Goal: Task Accomplishment & Management: Use online tool/utility

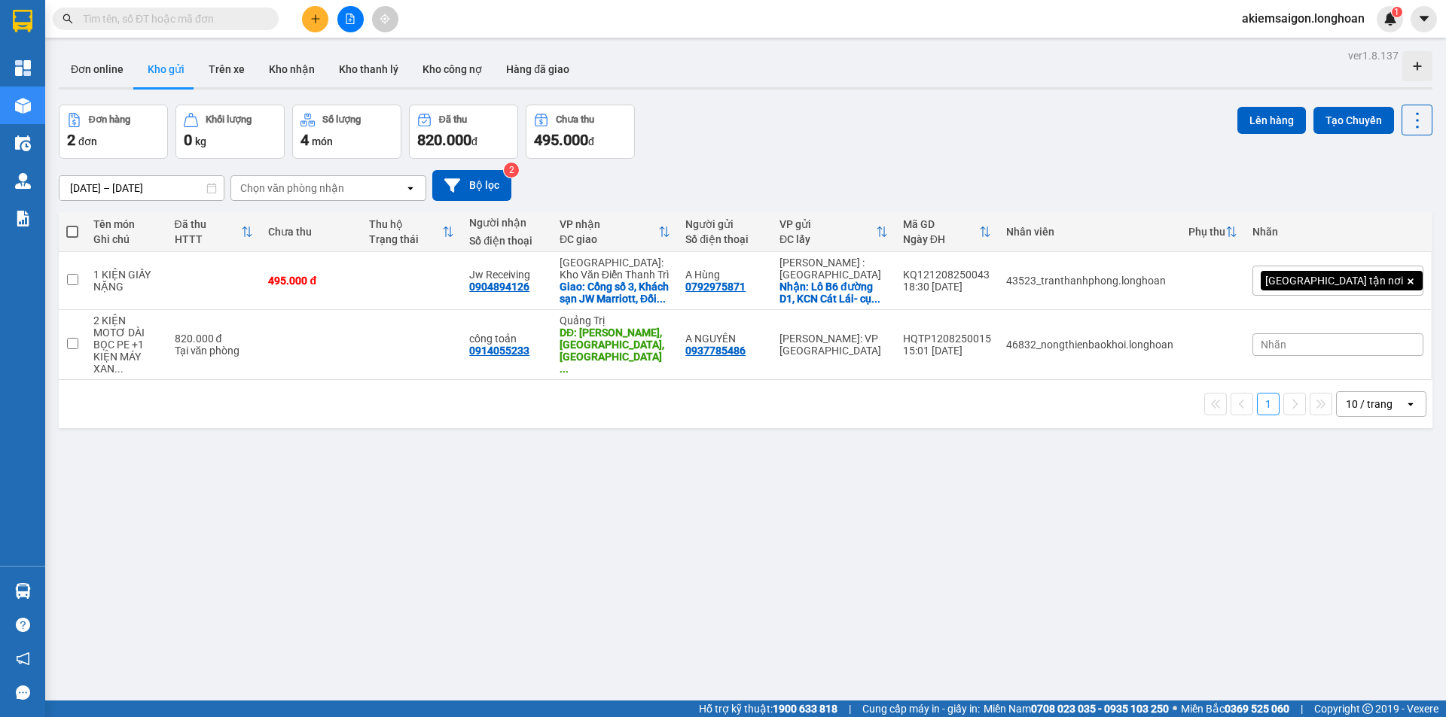
click at [684, 543] on div "ver 1.8.137 Đơn online Kho gửi Trên xe Kho nhận Kho thanh lý Kho công nợ Hàng đ…" at bounding box center [745, 403] width 1385 height 717
click at [167, 21] on input "text" at bounding box center [172, 19] width 178 height 17
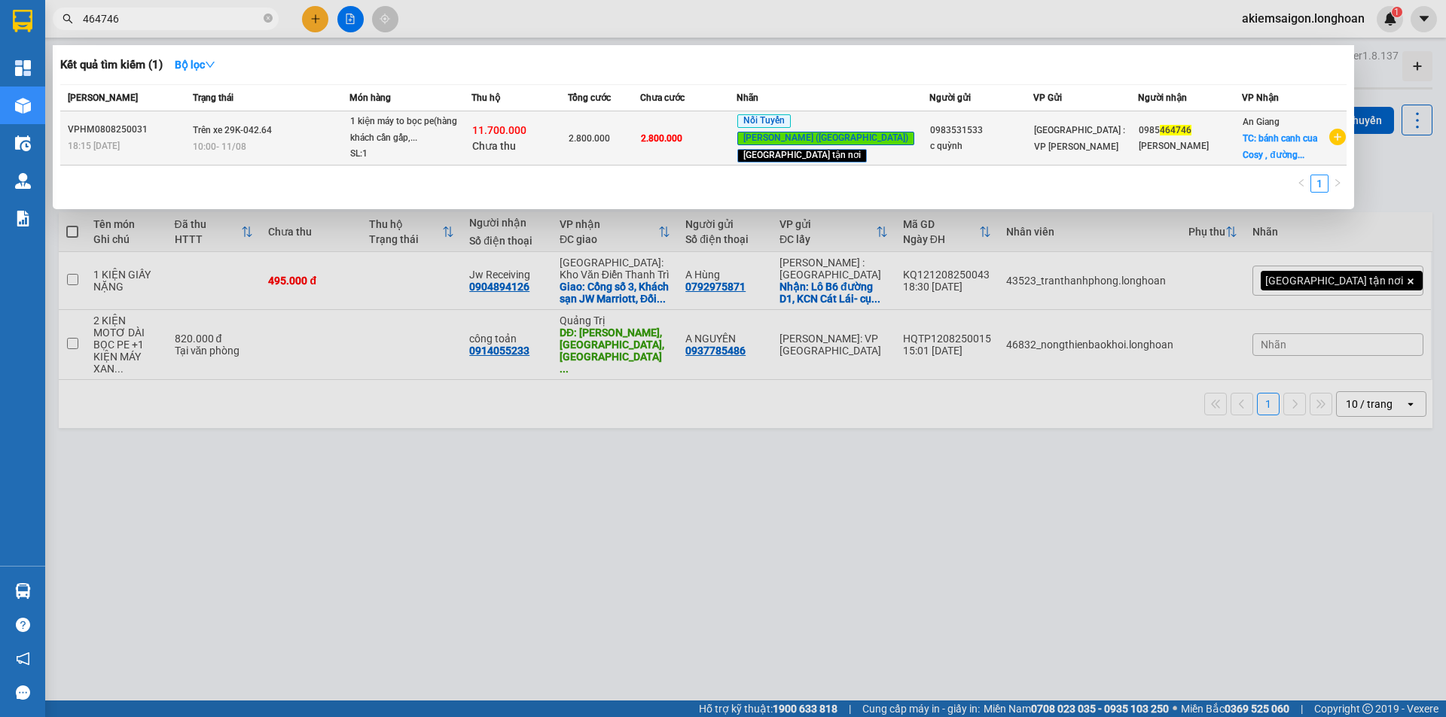
type input "464746"
click at [312, 123] on td "Trên xe 29K-042.64 10:00 - 11/08" at bounding box center [269, 138] width 160 height 54
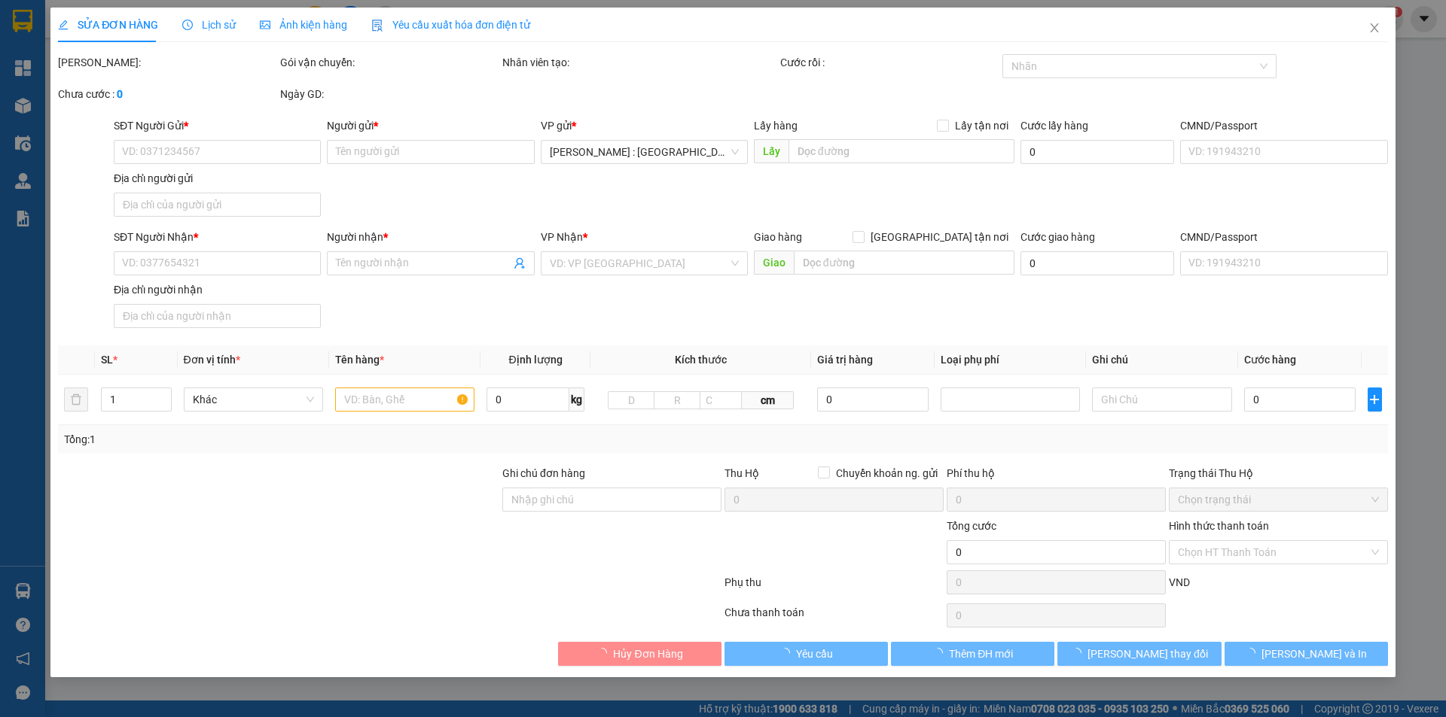
type input "0983531533"
type input "c quỳnh"
type input "0985464746"
type input "phương thảo"
checkbox input "true"
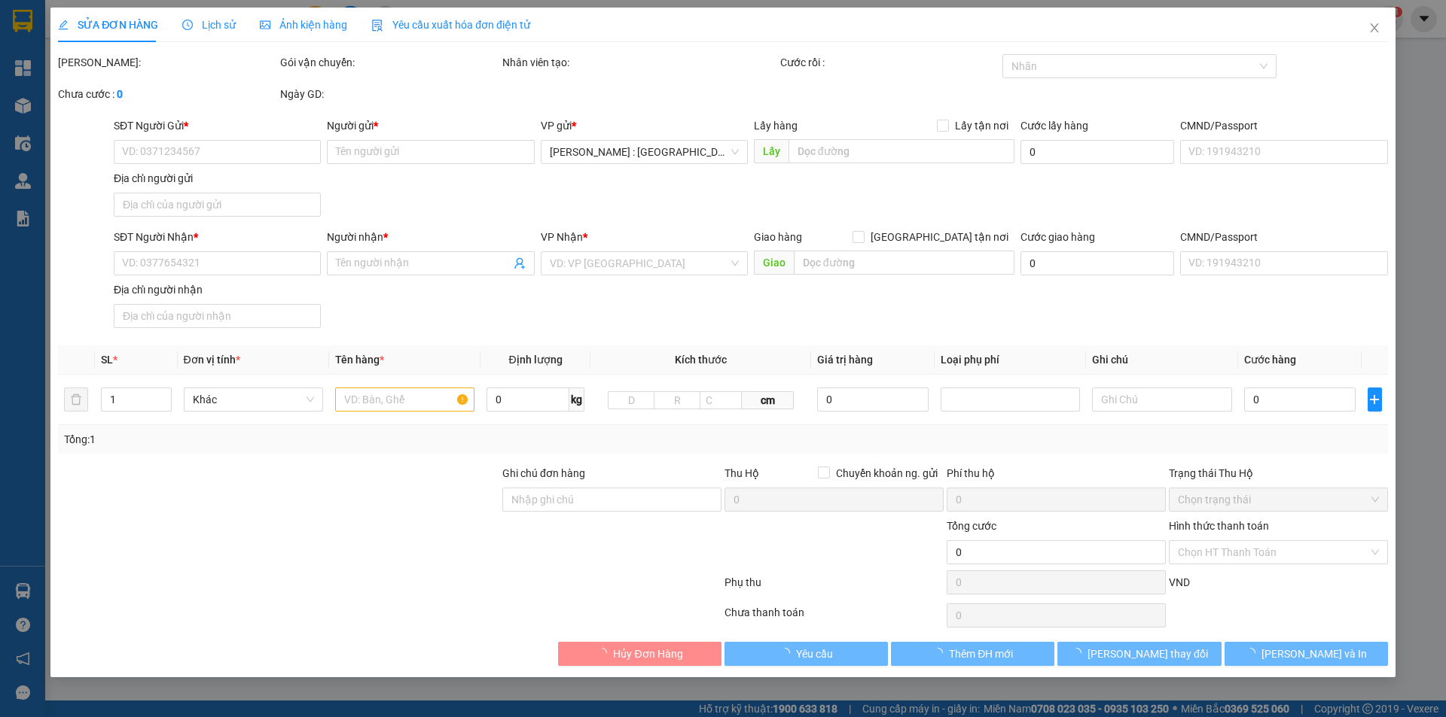
type input "bánh canh cua Cosy , đường tỉnh lộ 941, xã Cần Đăng- Châu Thành- An Giang (xéo …"
type input "nhận nguyên kiện,giao nguyên kiện,bể vỡ k đền"
type input "2.800.000"
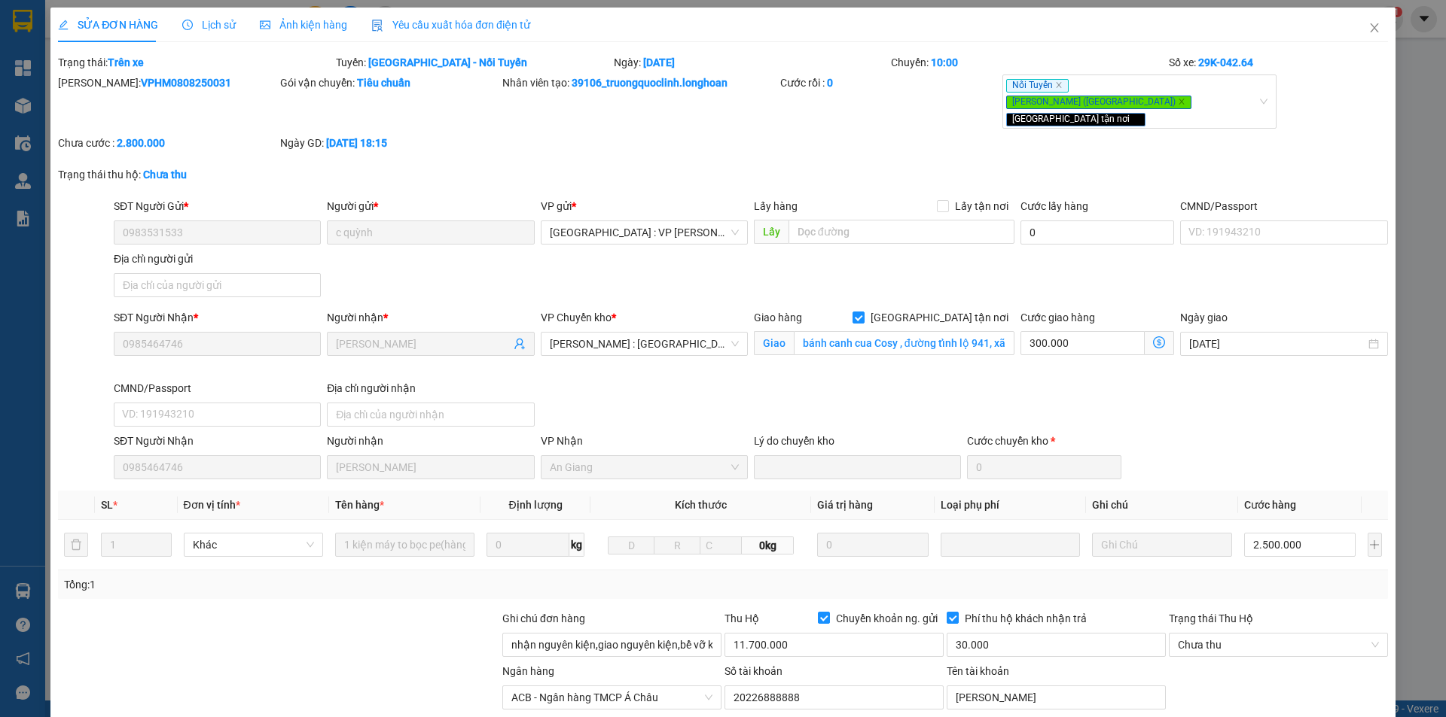
click at [339, 622] on div at bounding box center [278, 637] width 444 height 53
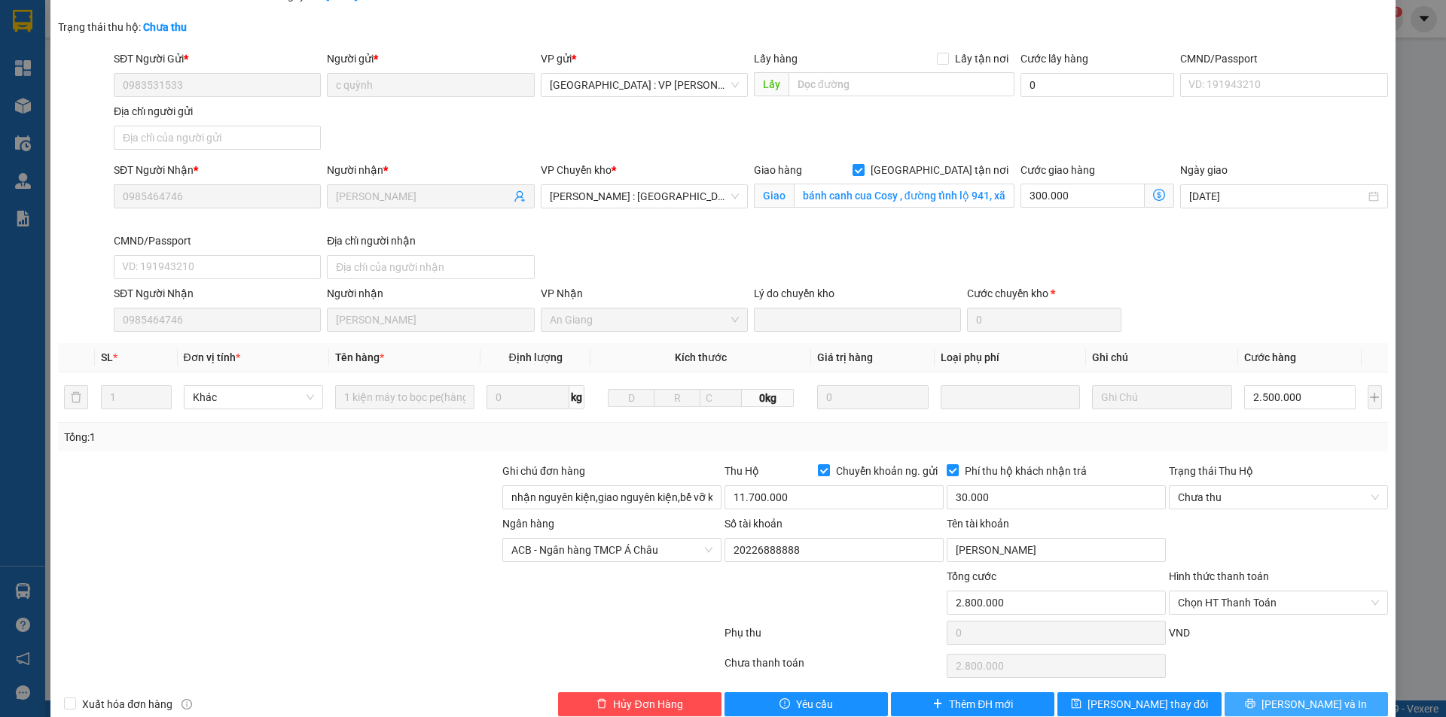
click at [1253, 693] on button "Lưu và In" at bounding box center [1305, 705] width 163 height 24
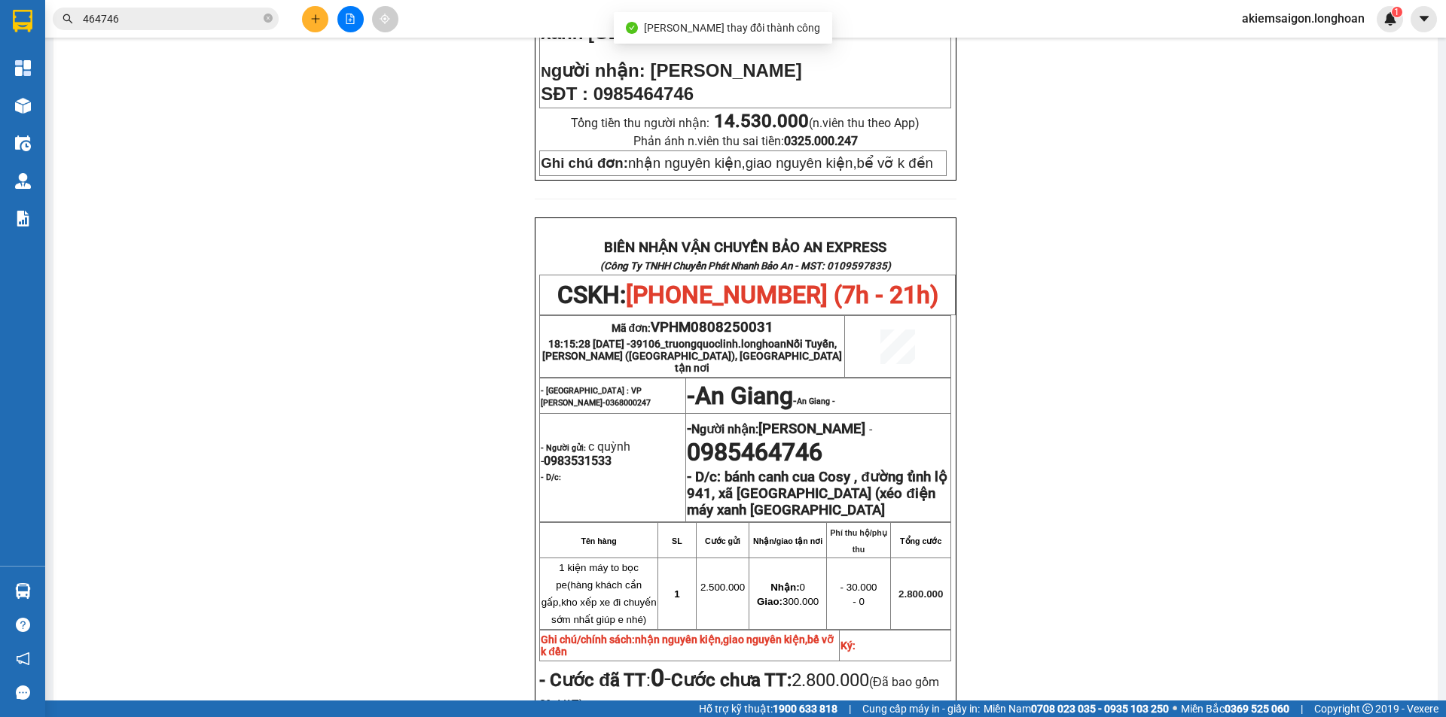
scroll to position [753, 0]
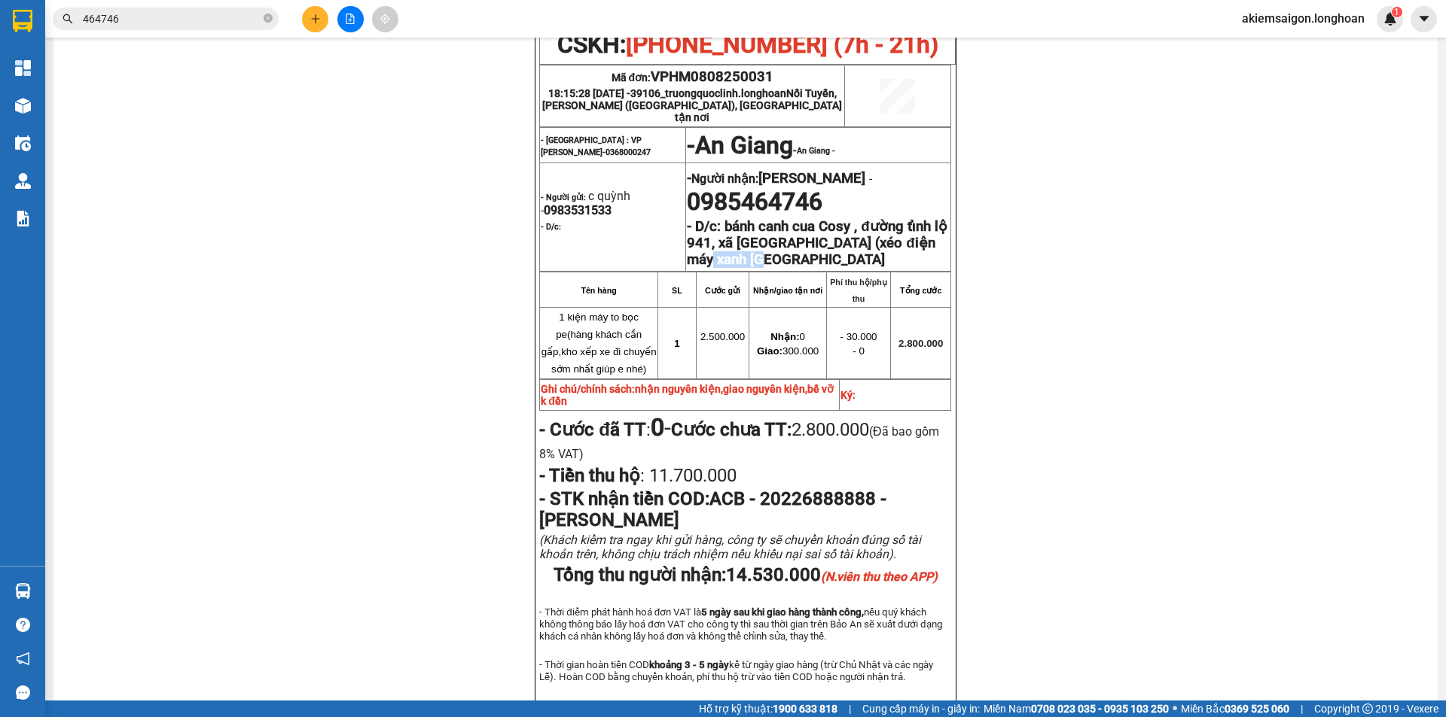
drag, startPoint x: 723, startPoint y: 263, endPoint x: 781, endPoint y: 259, distance: 58.1
click at [781, 259] on strong "bánh canh cua Cosy , đường tỉnh lộ 941, xã Cần Đăng- Châu Thành- An Giang (xéo …" at bounding box center [817, 243] width 260 height 50
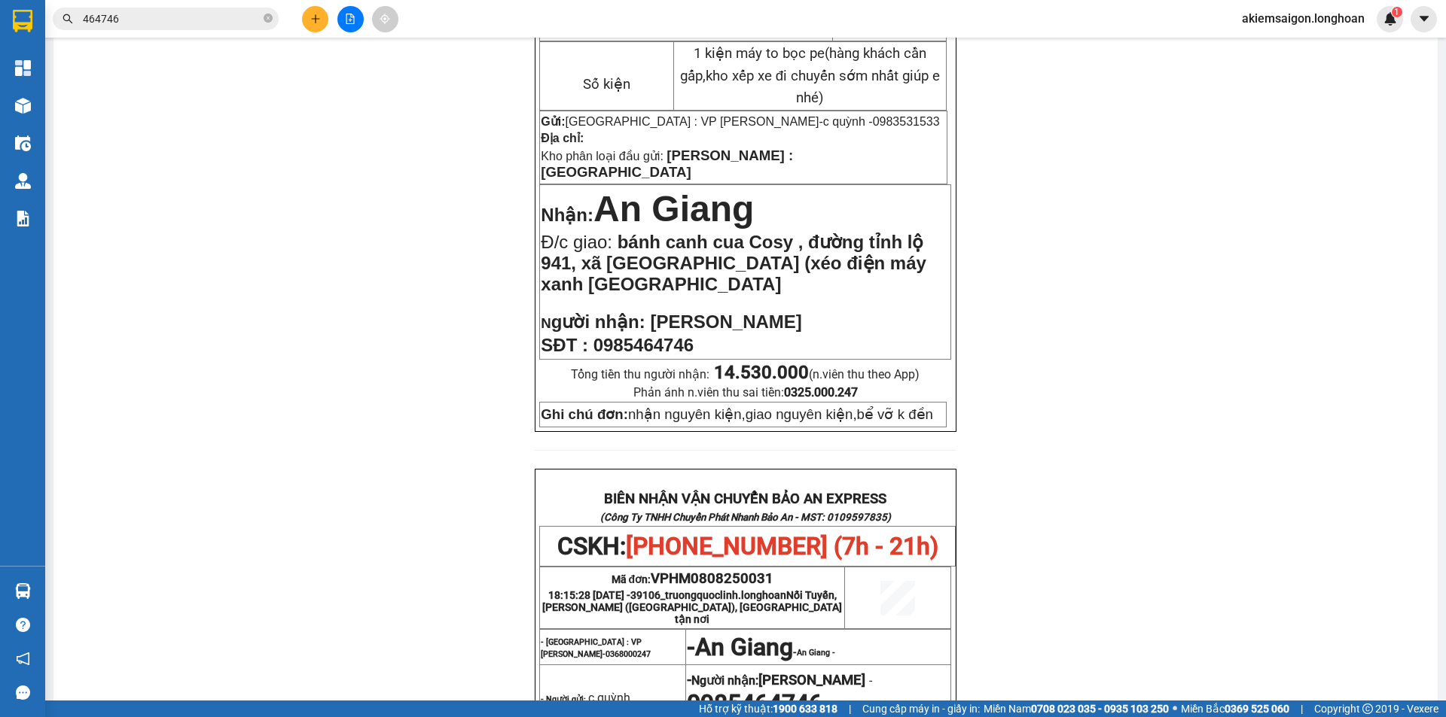
scroll to position [0, 0]
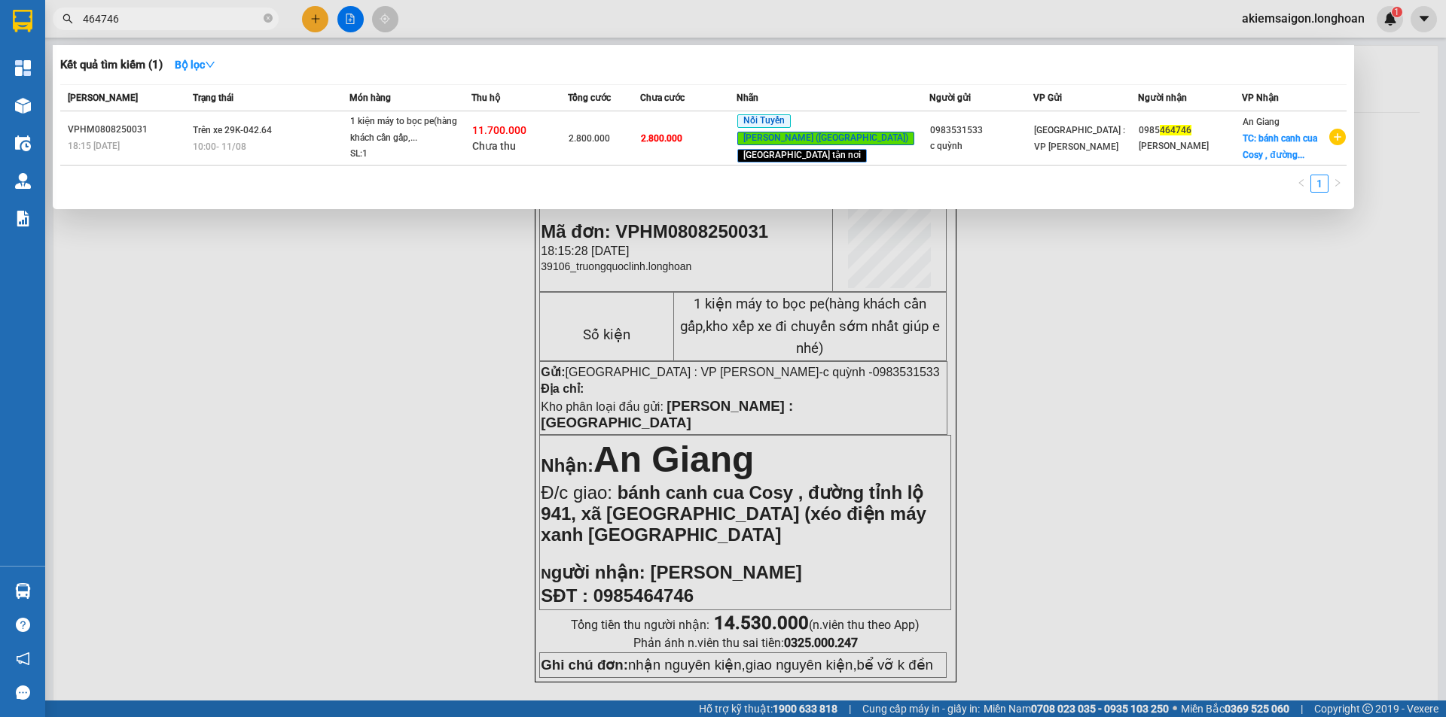
click at [198, 14] on input "464746" at bounding box center [172, 19] width 178 height 17
click at [337, 395] on div at bounding box center [723, 358] width 1446 height 717
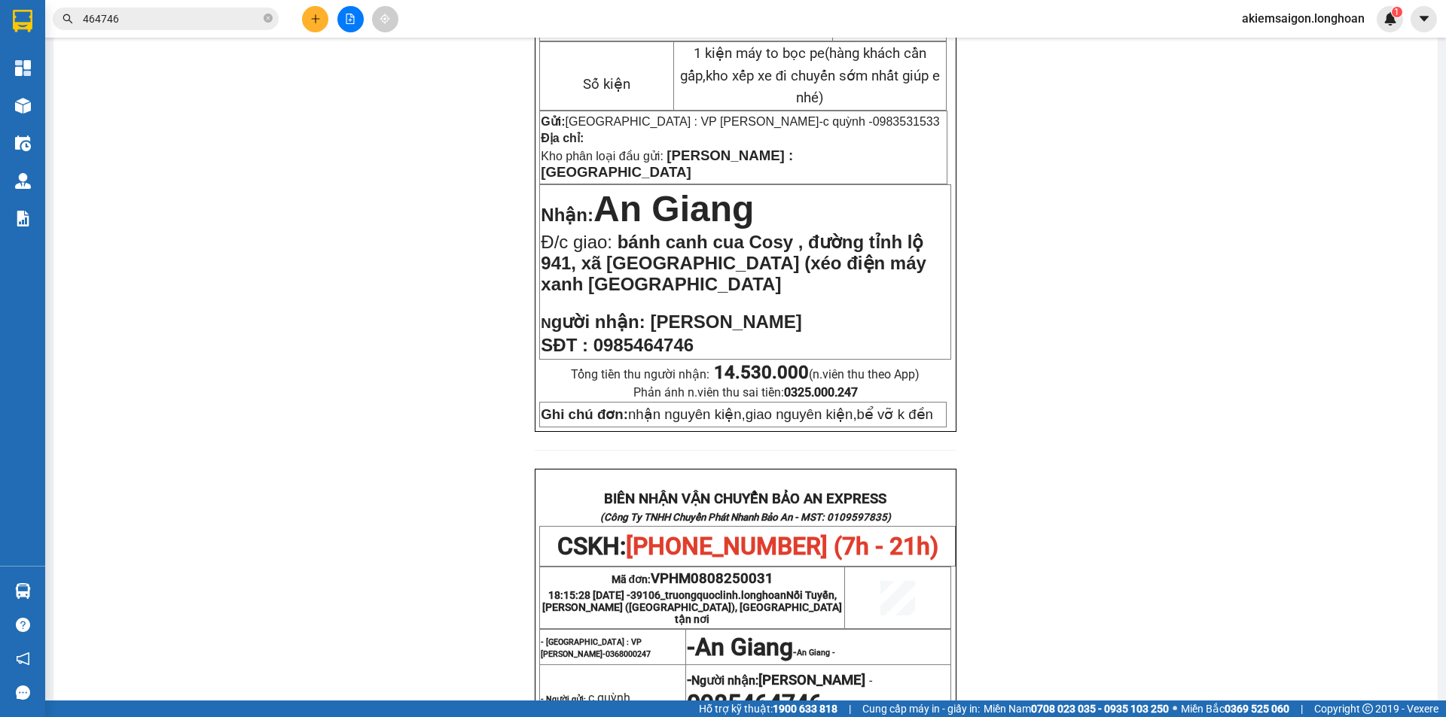
scroll to position [879, 0]
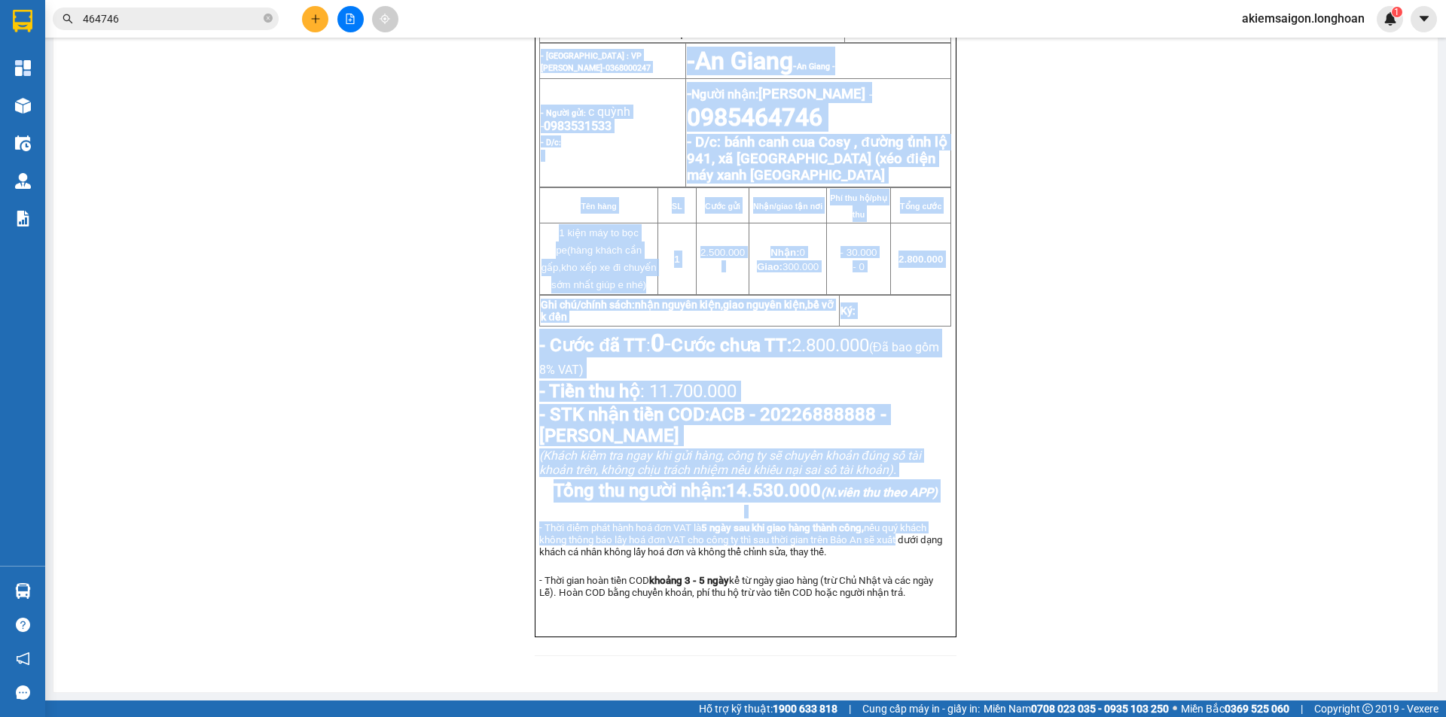
drag, startPoint x: 486, startPoint y: 61, endPoint x: 949, endPoint y: 550, distance: 673.7
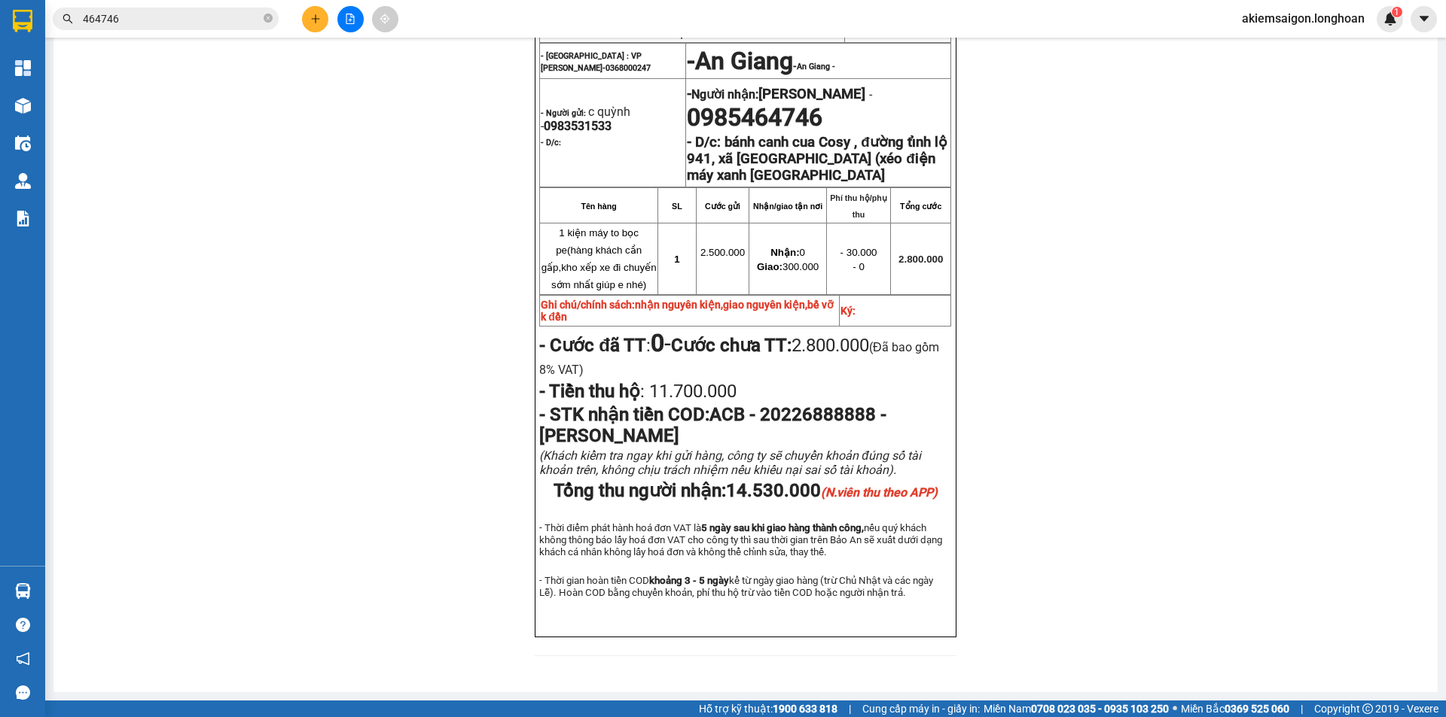
scroll to position [753, 0]
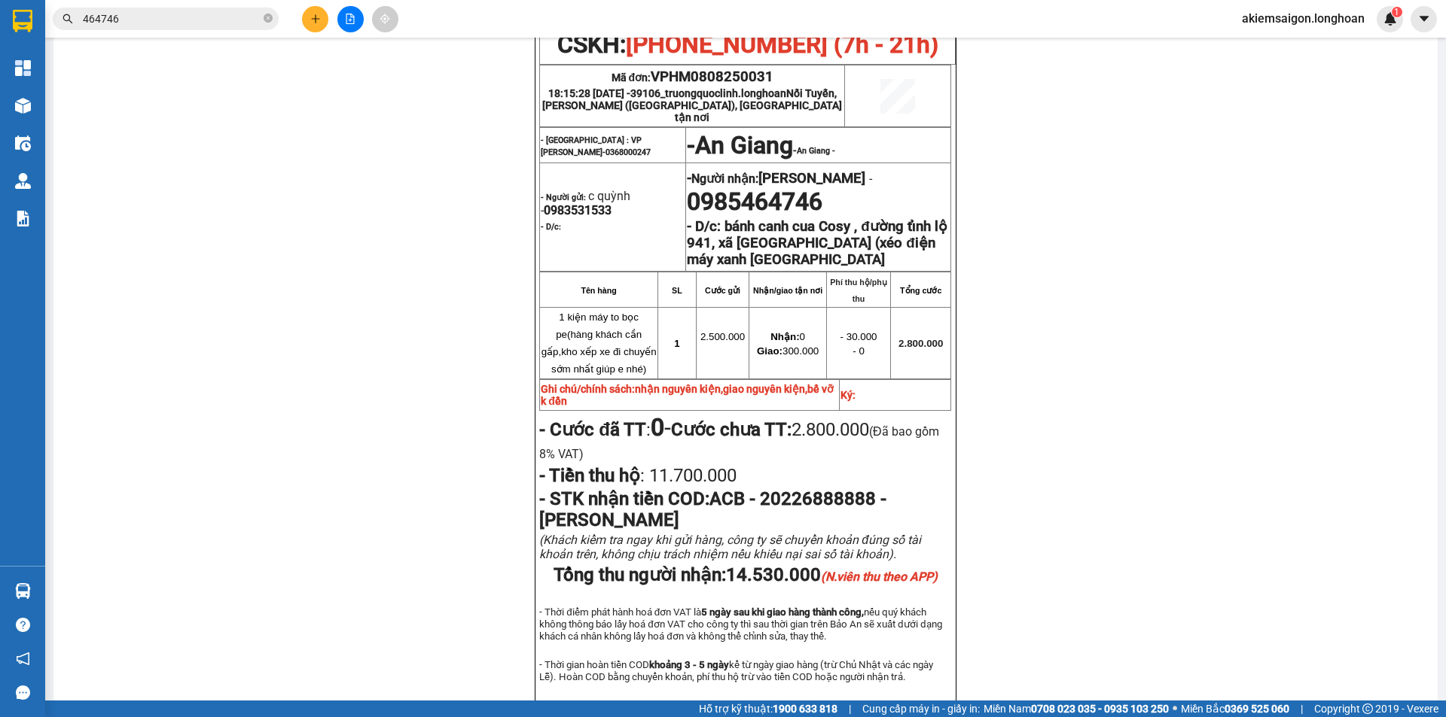
click at [1149, 424] on div "PHIẾU DÁN LÊN HÀNG CSKH: 1900.06.88.33 CÔNG TY TNHH CHUYỂN PHÁT NHANH BẢO AN MS…" at bounding box center [746, 68] width 1348 height 1381
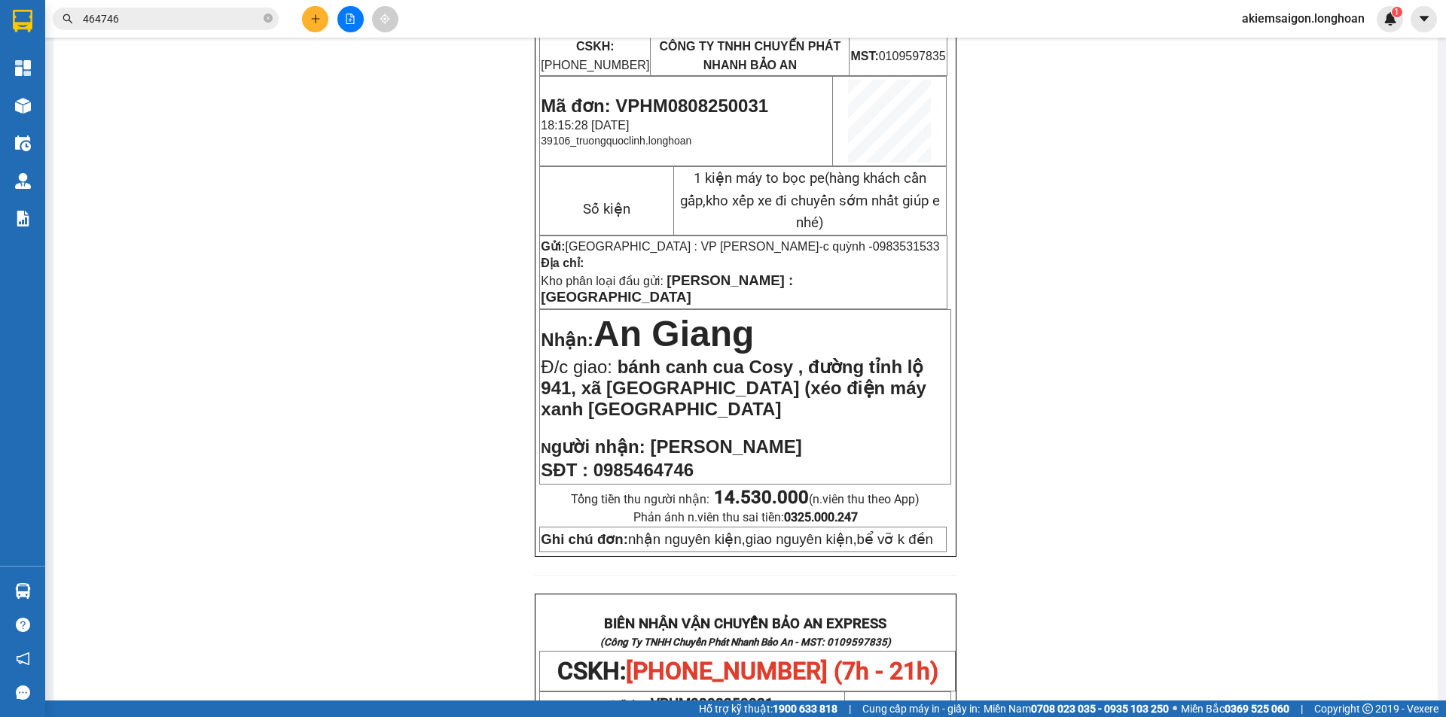
scroll to position [0, 0]
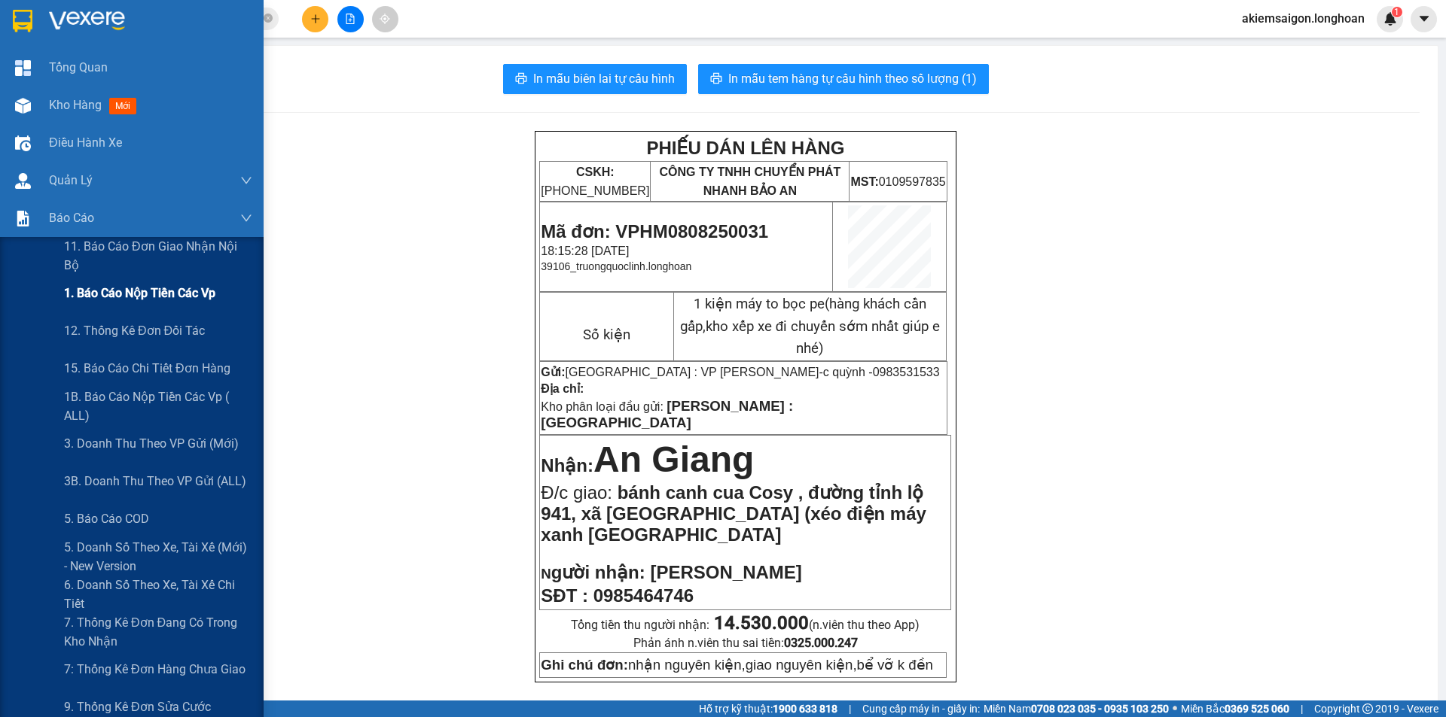
click at [168, 298] on span "1. Báo cáo nộp tiền các vp" at bounding box center [139, 293] width 151 height 19
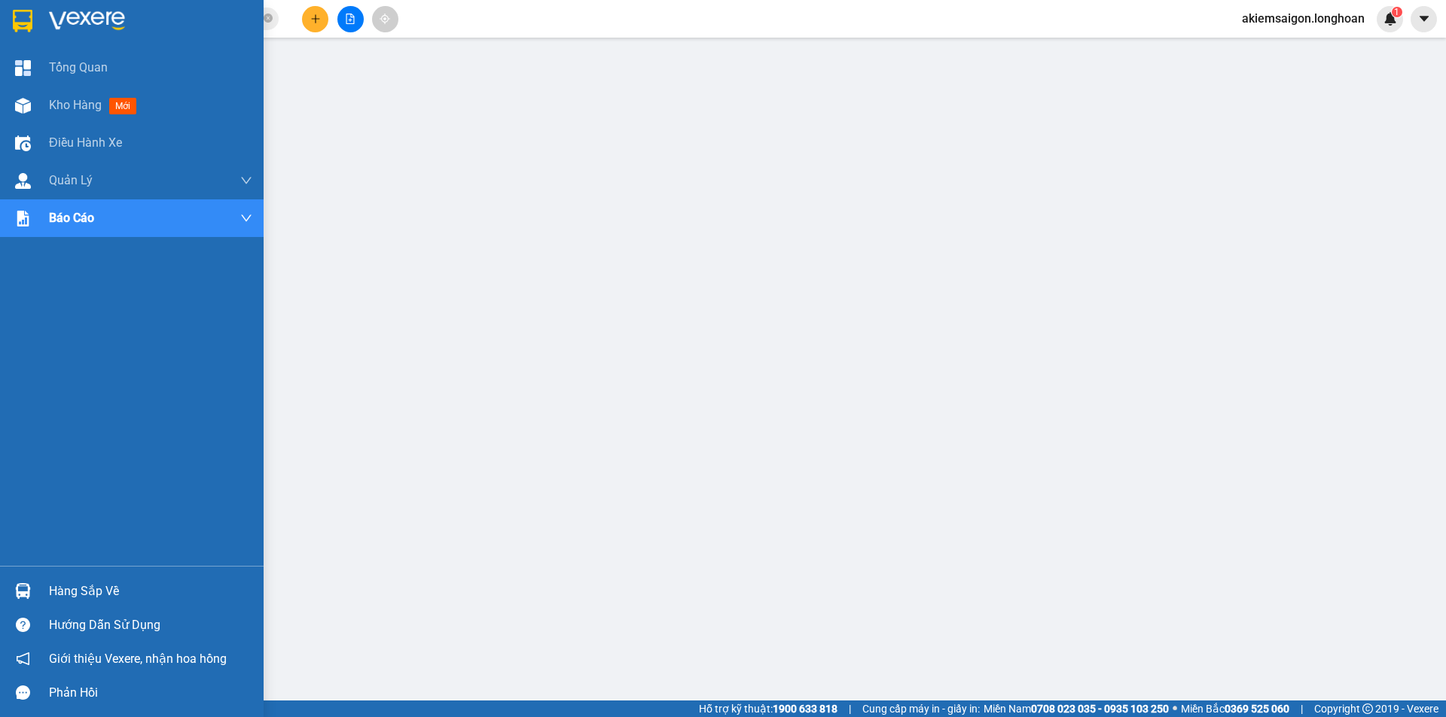
click at [17, 17] on img at bounding box center [23, 21] width 20 height 23
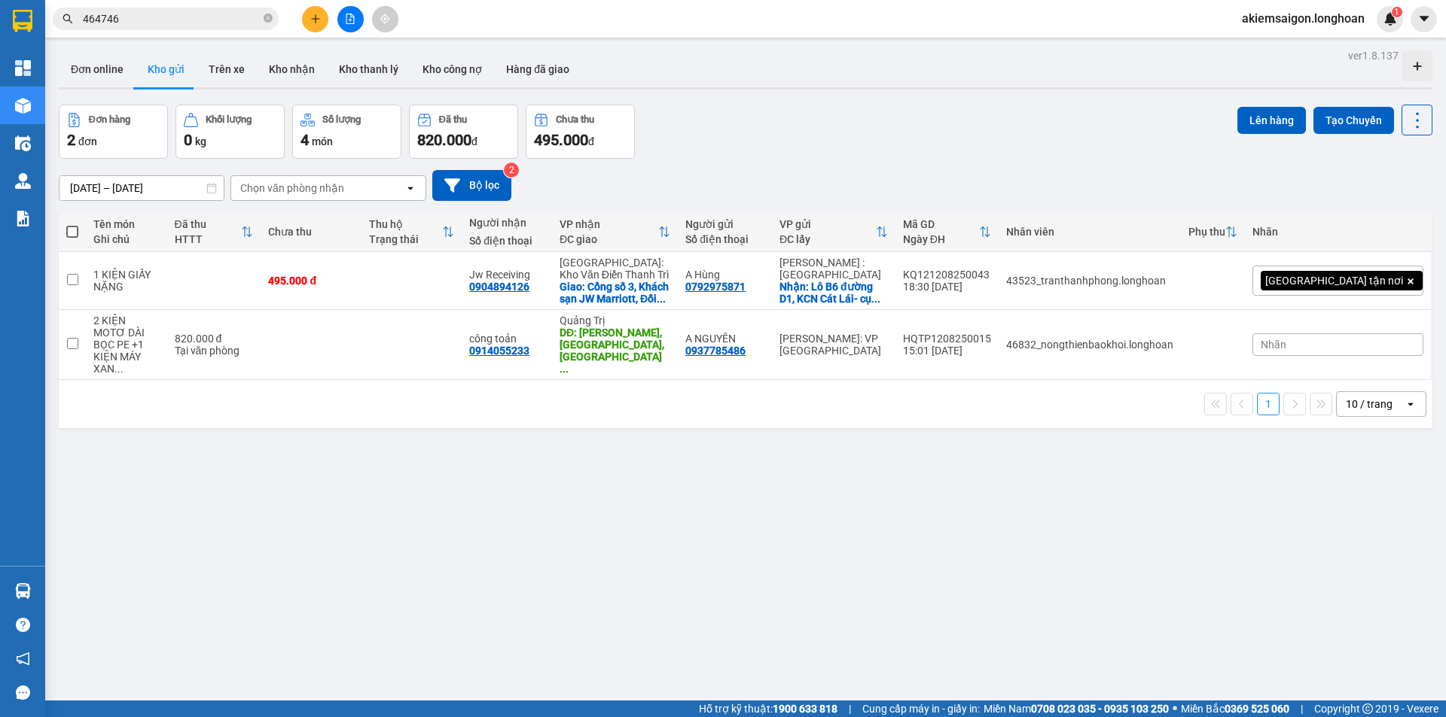
click at [813, 96] on div "ver 1.8.137 Đơn online Kho gửi Trên xe Kho nhận Kho thanh lý Kho công nợ Hàng đ…" at bounding box center [745, 403] width 1385 height 717
click at [942, 137] on div "Đơn hàng 2 đơn Khối lượng 0 kg Số lượng 4 món Đã thu 820.000 đ Chưa thu 495.000…" at bounding box center [745, 132] width 1373 height 54
click at [452, 532] on div "ver 1.8.137 Đơn online Kho gửi Trên xe Kho nhận Kho thanh lý Kho công nợ Hàng đ…" at bounding box center [745, 403] width 1385 height 717
click at [529, 476] on div "ver 1.8.137 Đơn online Kho gửi Trên xe Kho nhận Kho thanh lý Kho công nợ Hàng đ…" at bounding box center [745, 403] width 1385 height 717
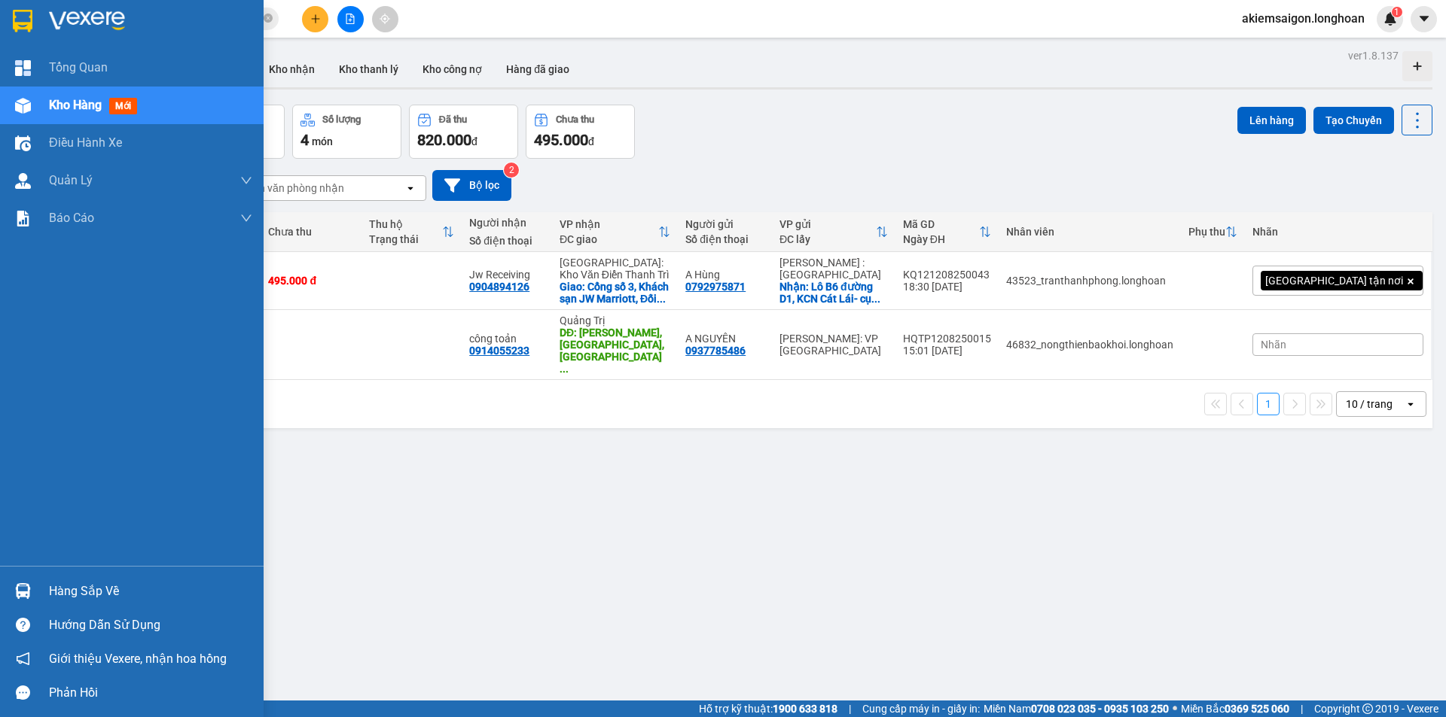
click at [17, 590] on img at bounding box center [23, 591] width 16 height 16
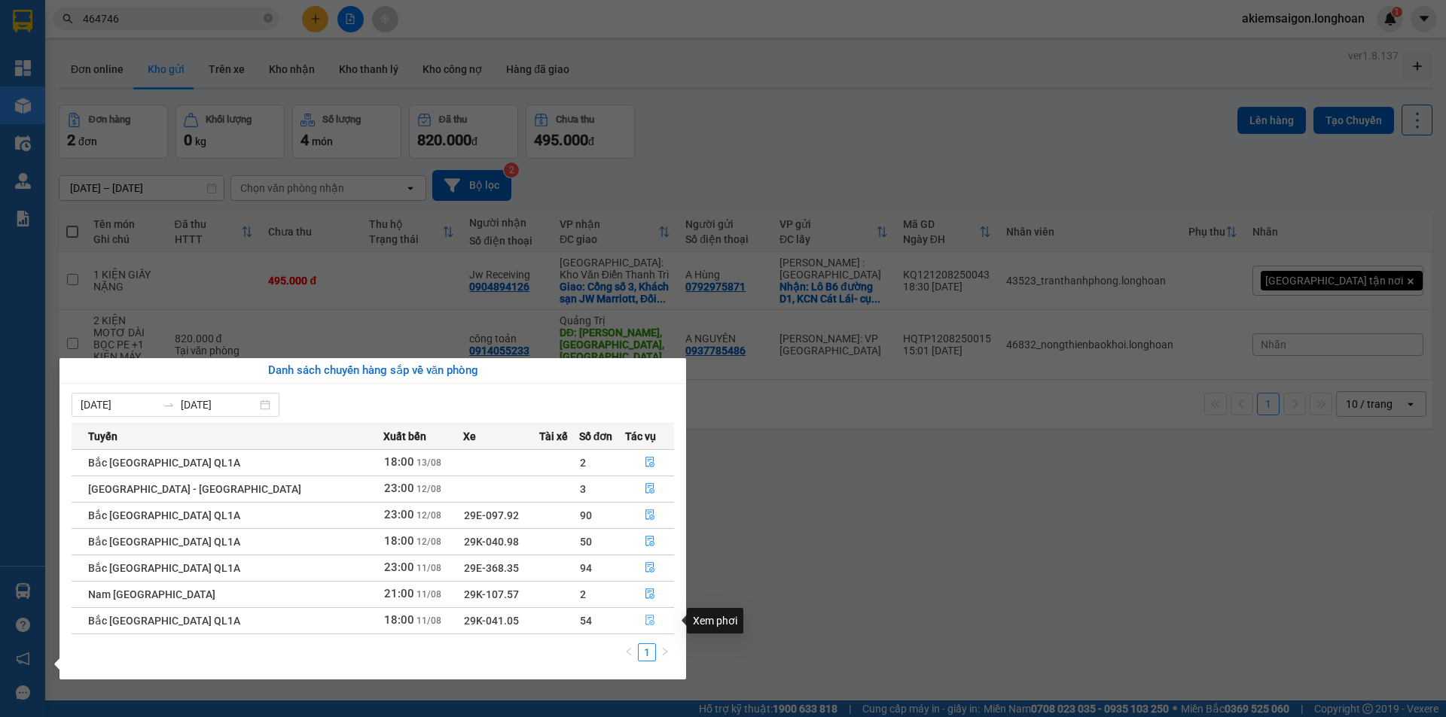
click at [644, 620] on icon "file-done" at bounding box center [649, 620] width 11 height 11
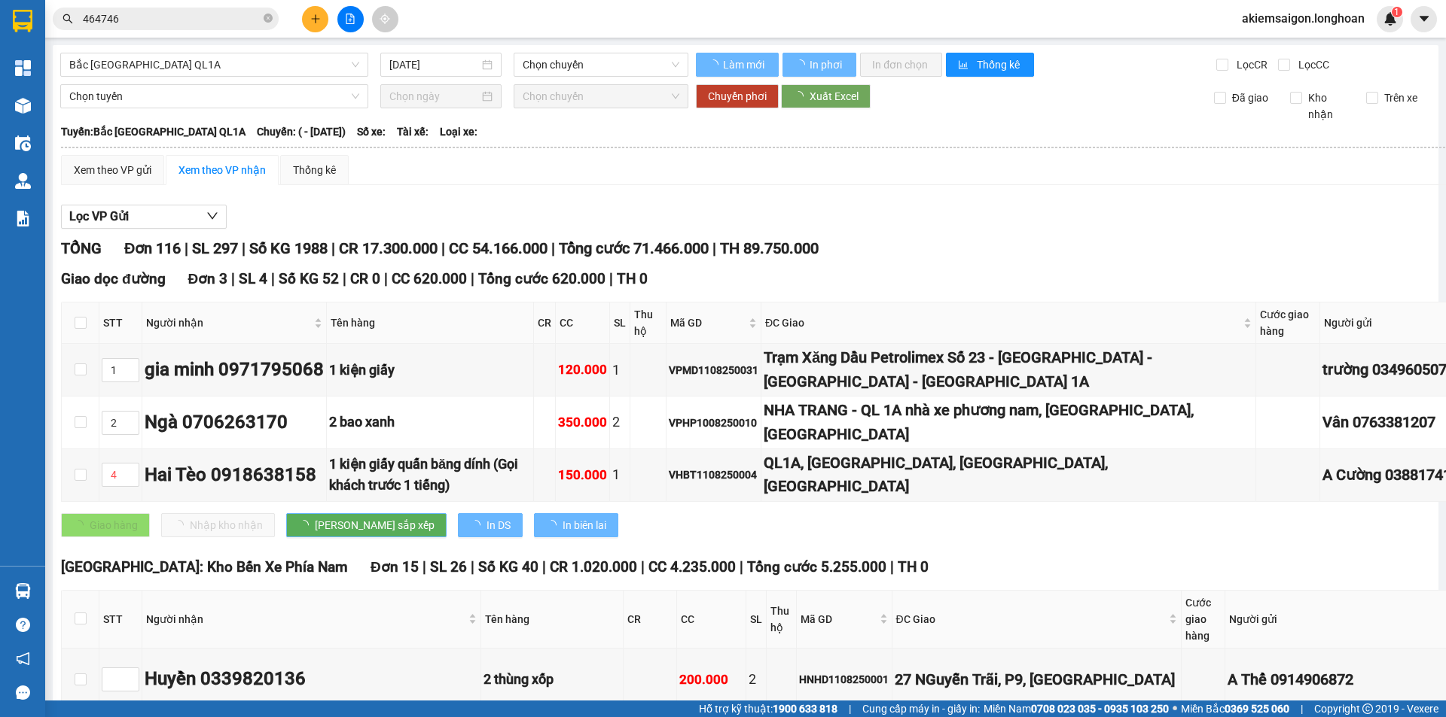
type input "11/08/2025"
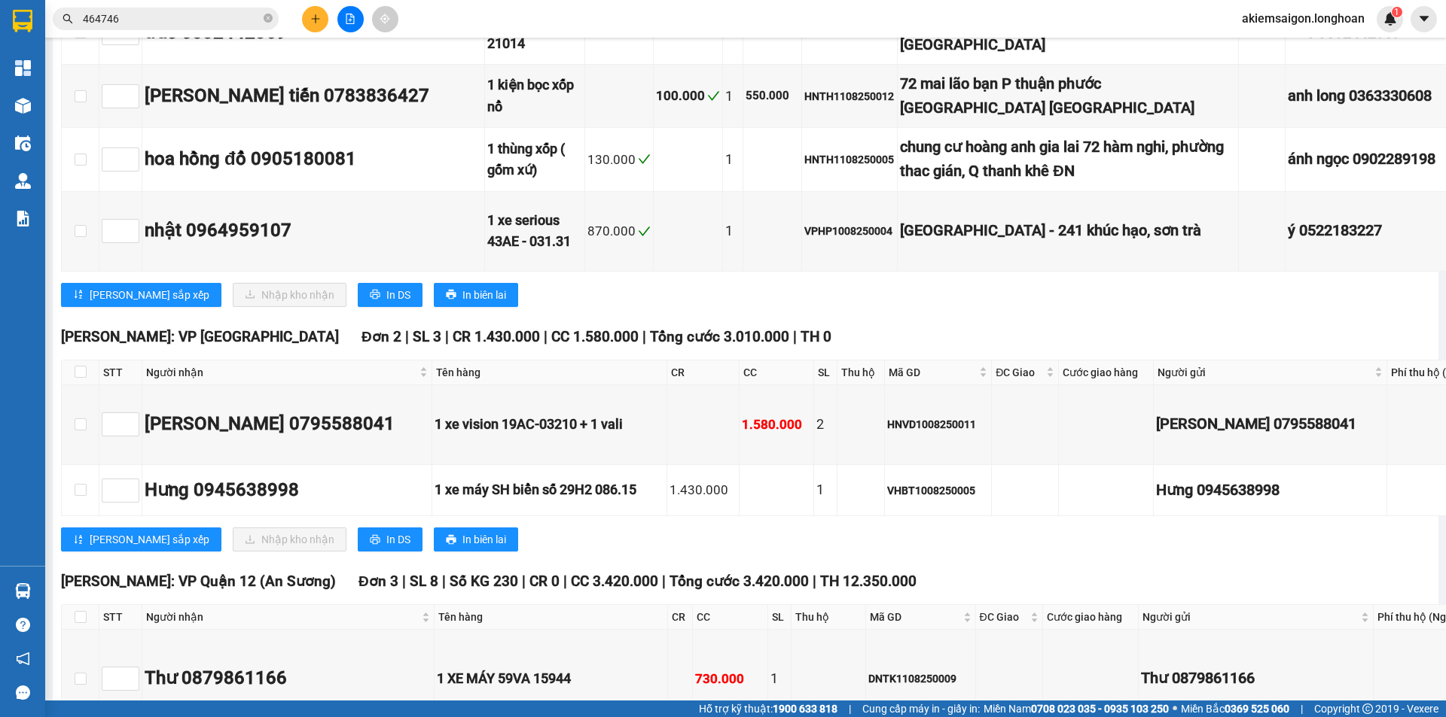
scroll to position [9662, 0]
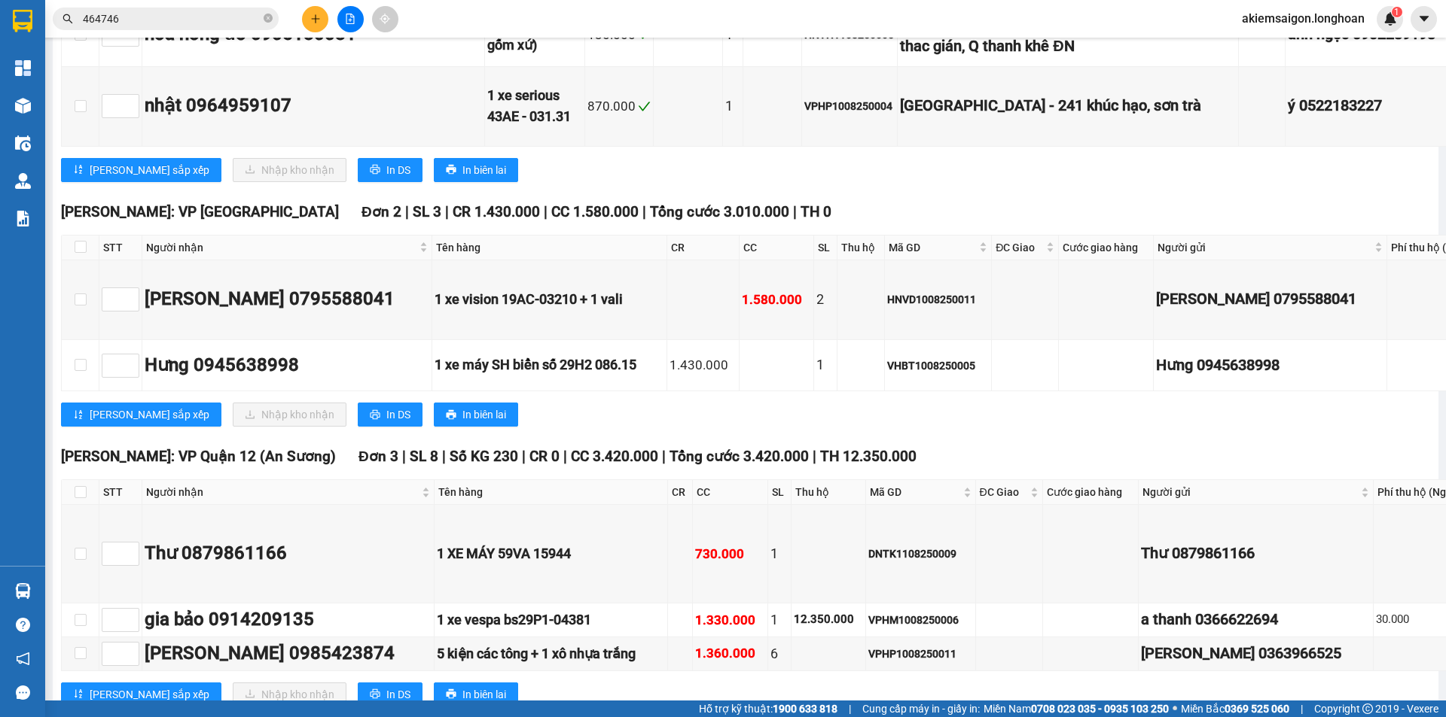
drag, startPoint x: 626, startPoint y: 291, endPoint x: 708, endPoint y: 301, distance: 82.0
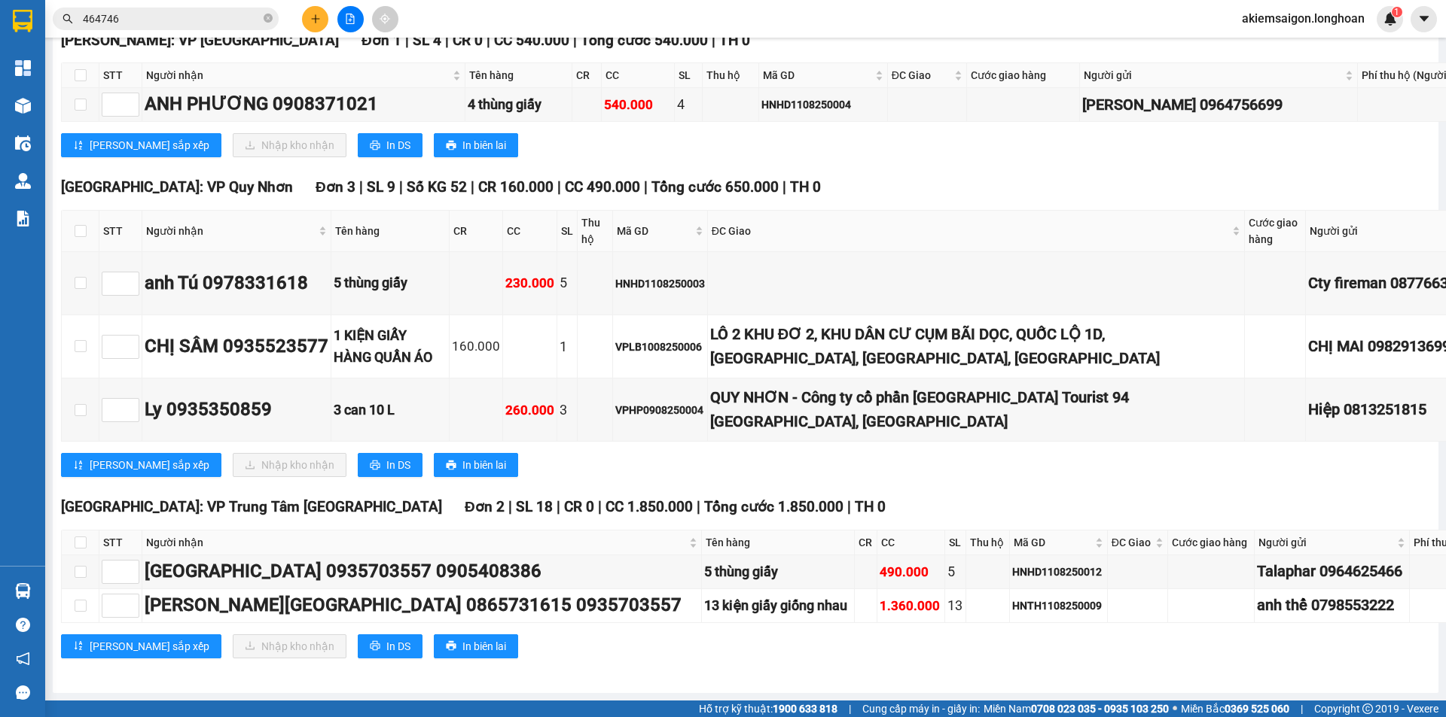
scroll to position [11042, 0]
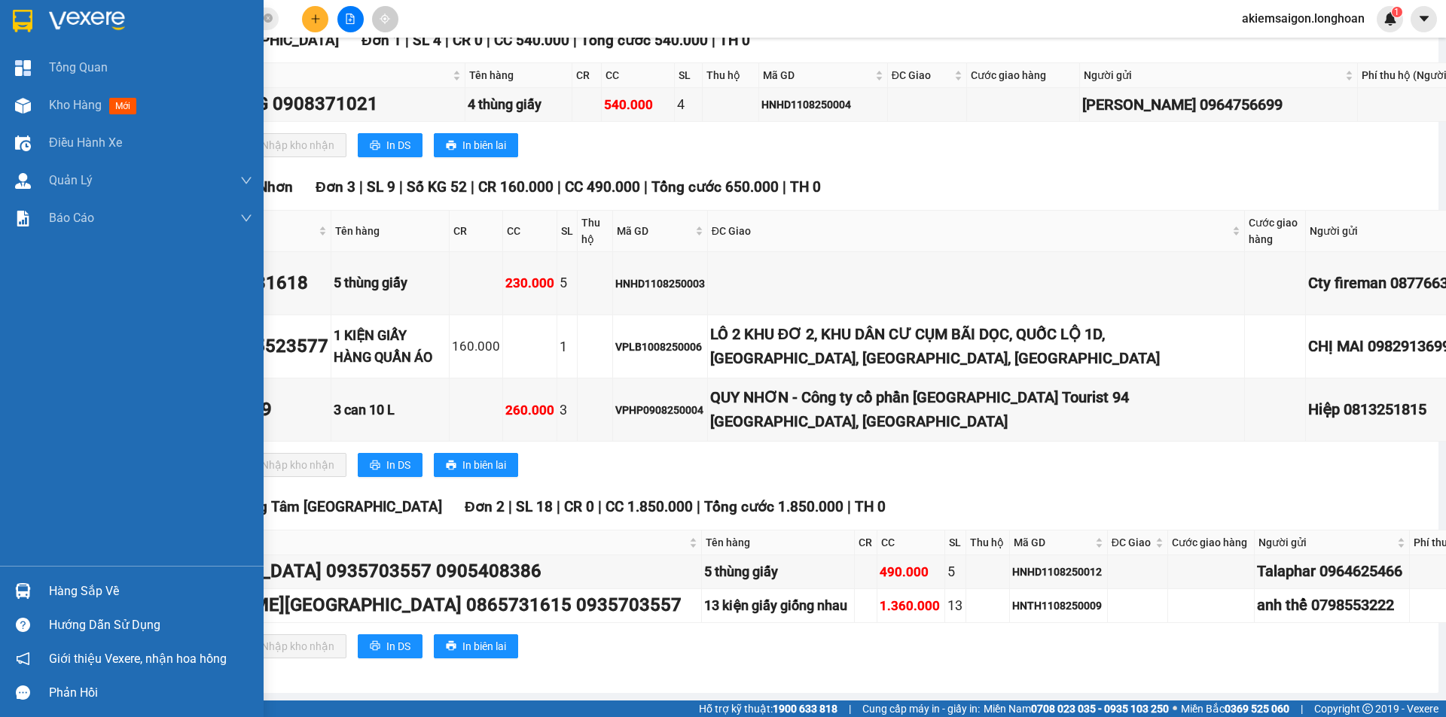
click at [16, 598] on img at bounding box center [23, 591] width 16 height 16
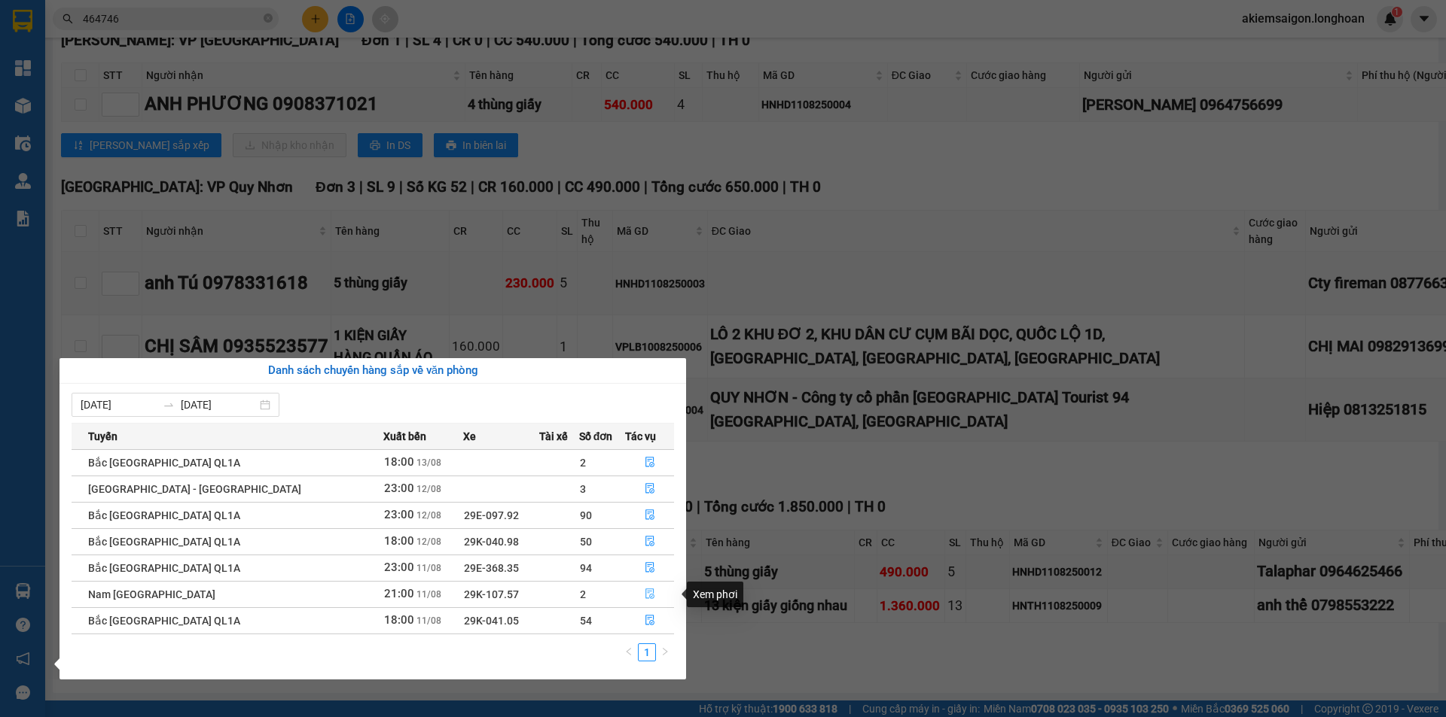
click at [644, 594] on icon "file-done" at bounding box center [649, 594] width 11 height 11
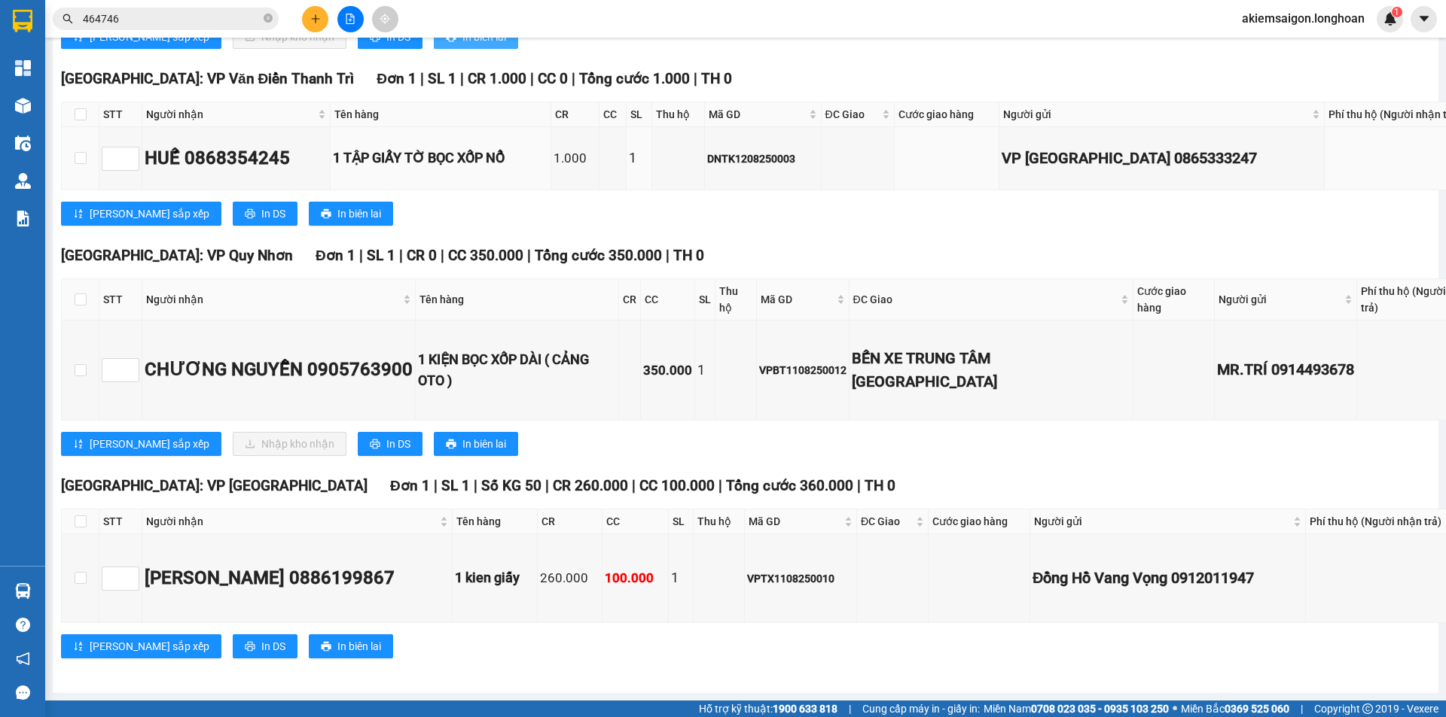
scroll to position [9668, 0]
click at [742, 167] on div "DNTK1208250003" at bounding box center [762, 159] width 111 height 17
copy div "DNTK1208250003"
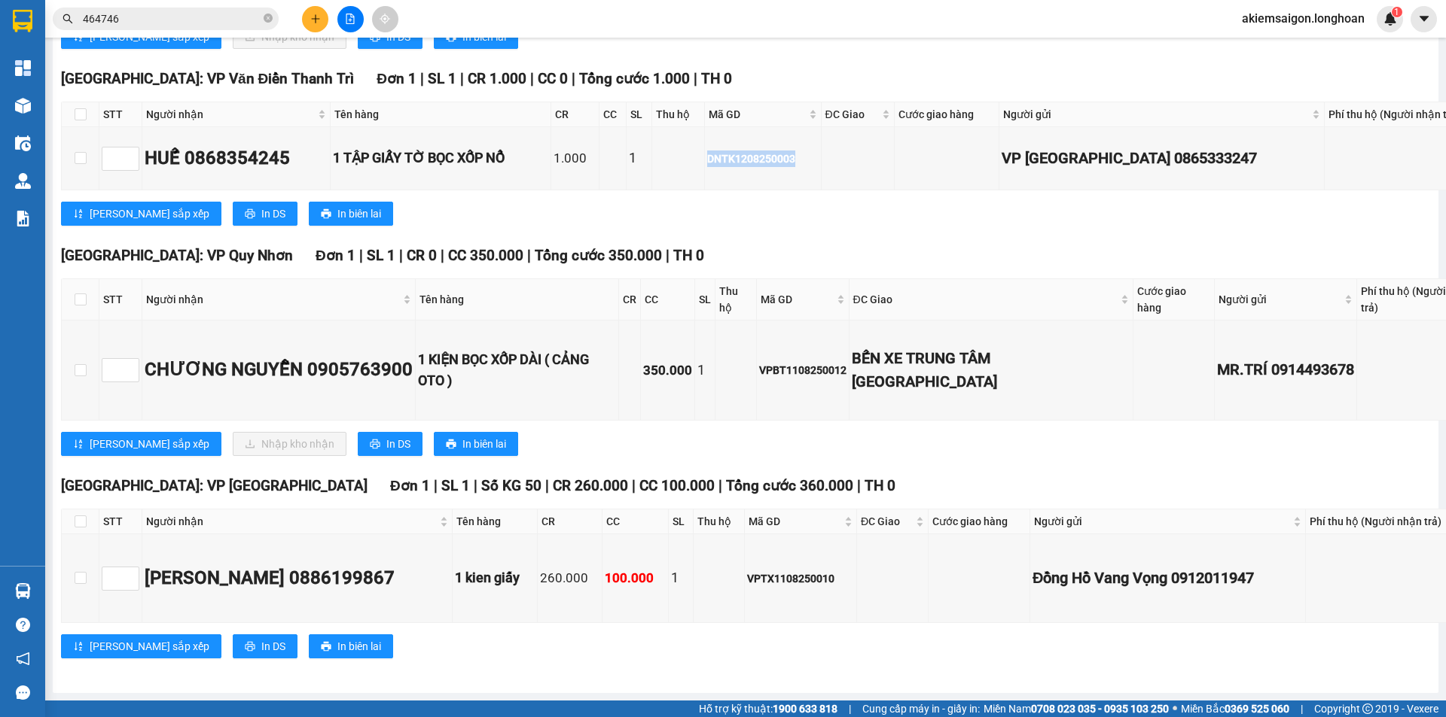
checkbox input "true"
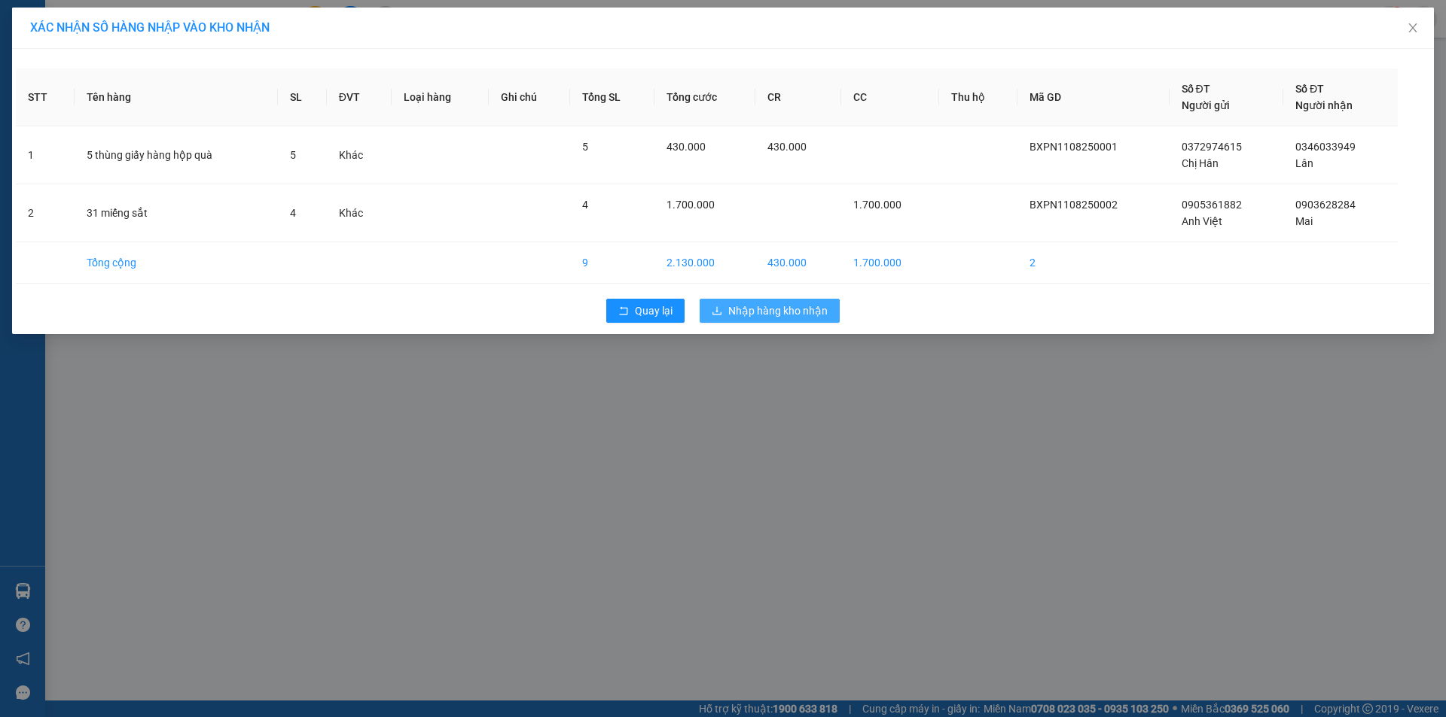
click at [778, 309] on span "Nhập hàng kho nhận" at bounding box center [777, 311] width 99 height 17
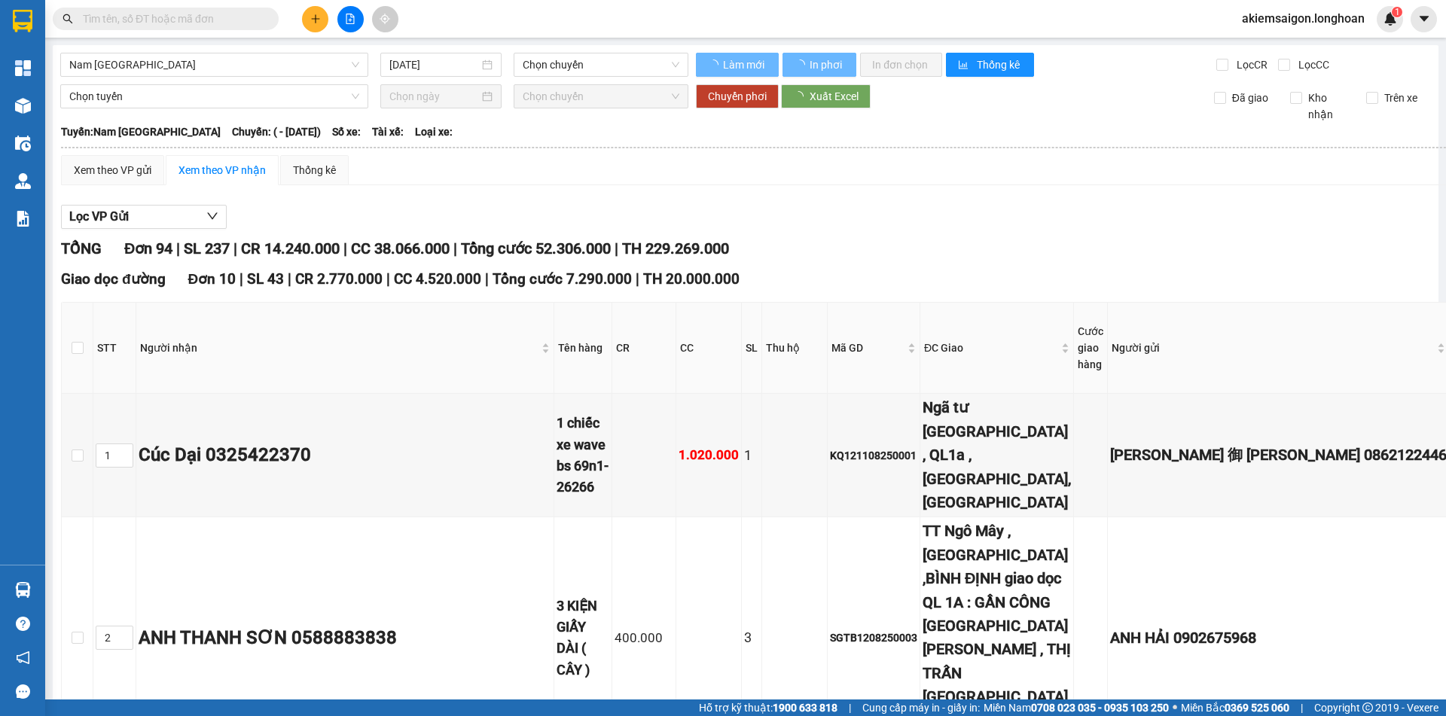
type input "[DATE]"
